Goal: Navigation & Orientation: Find specific page/section

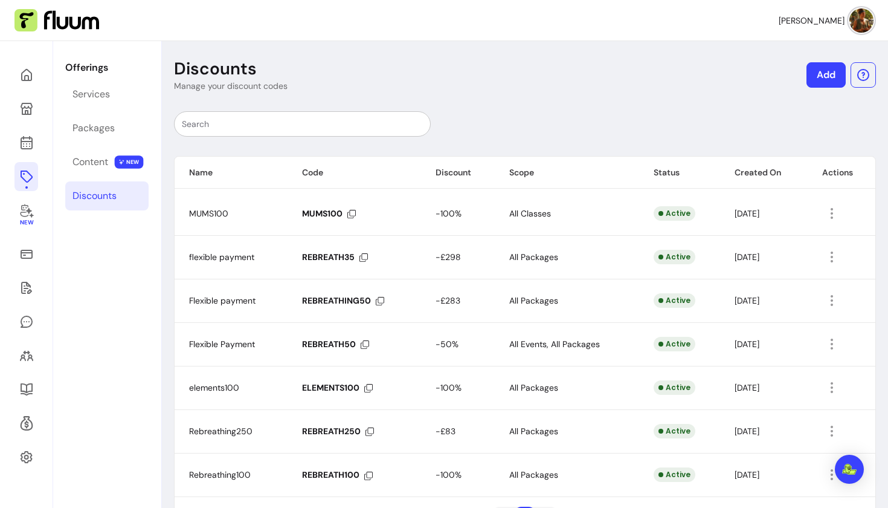
scroll to position [48, 0]
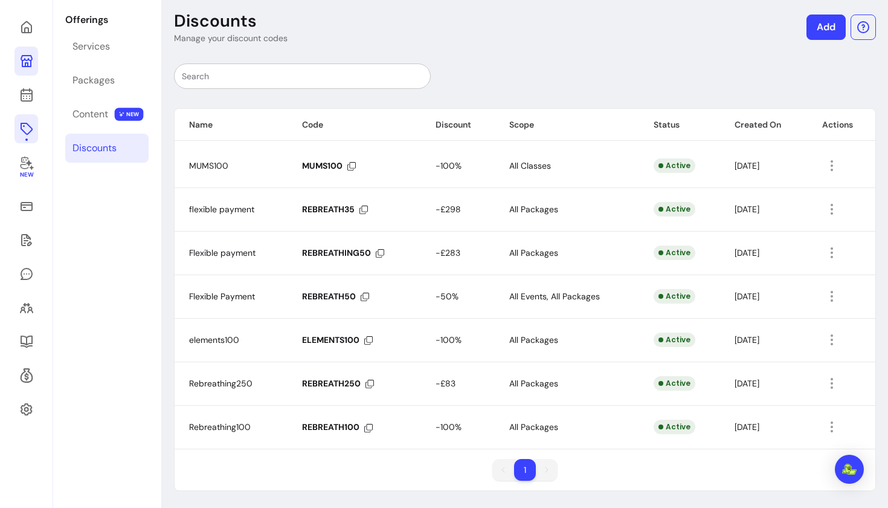
click at [27, 67] on icon at bounding box center [27, 61] width 12 height 12
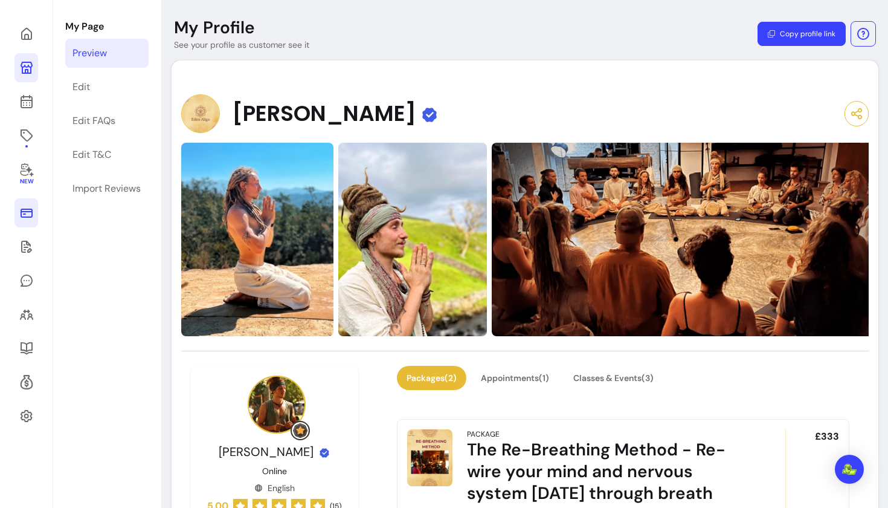
click at [25, 208] on icon at bounding box center [27, 212] width 12 height 9
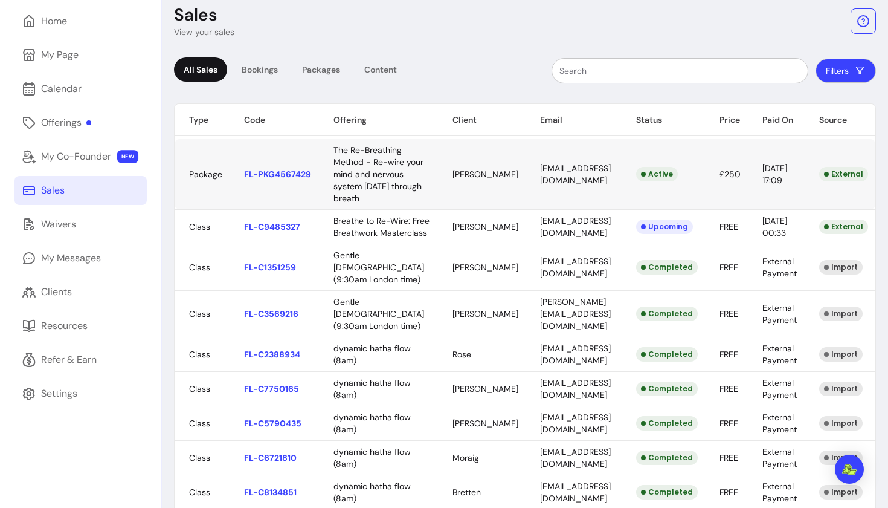
scroll to position [54, 0]
click at [486, 192] on body "[PERSON_NAME] Home My Page Calendar Offerings My Co-Founder NEW Sales Waivers M…" at bounding box center [444, 254] width 888 height 508
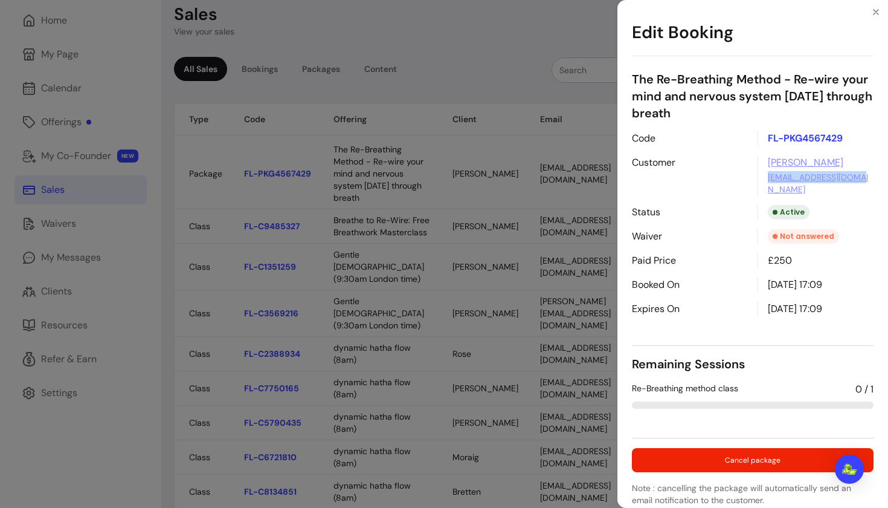
drag, startPoint x: 869, startPoint y: 178, endPoint x: 760, endPoint y: 179, distance: 108.8
click at [760, 179] on div "[PERSON_NAME] [EMAIL_ADDRESS][DOMAIN_NAME]" at bounding box center [816, 175] width 116 height 40
click at [376, 47] on div "Edit Booking The Re-Breathing Method - Re-wire your mind and nervous system [DA…" at bounding box center [444, 254] width 888 height 508
click at [878, 13] on icon "Close" at bounding box center [876, 12] width 10 height 10
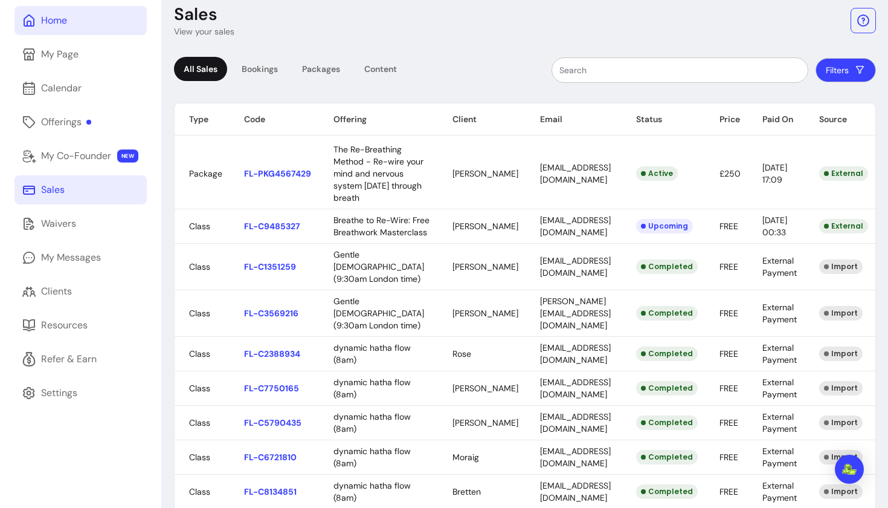
click at [61, 28] on link "Home" at bounding box center [81, 20] width 132 height 29
click at [68, 19] on link "Home" at bounding box center [81, 20] width 132 height 29
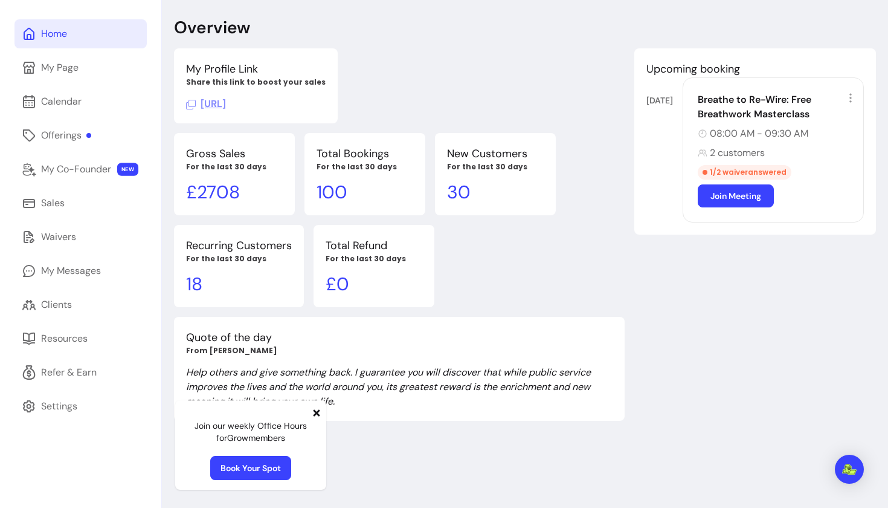
click at [318, 413] on icon at bounding box center [317, 412] width 7 height 7
